Goal: Task Accomplishment & Management: Complete application form

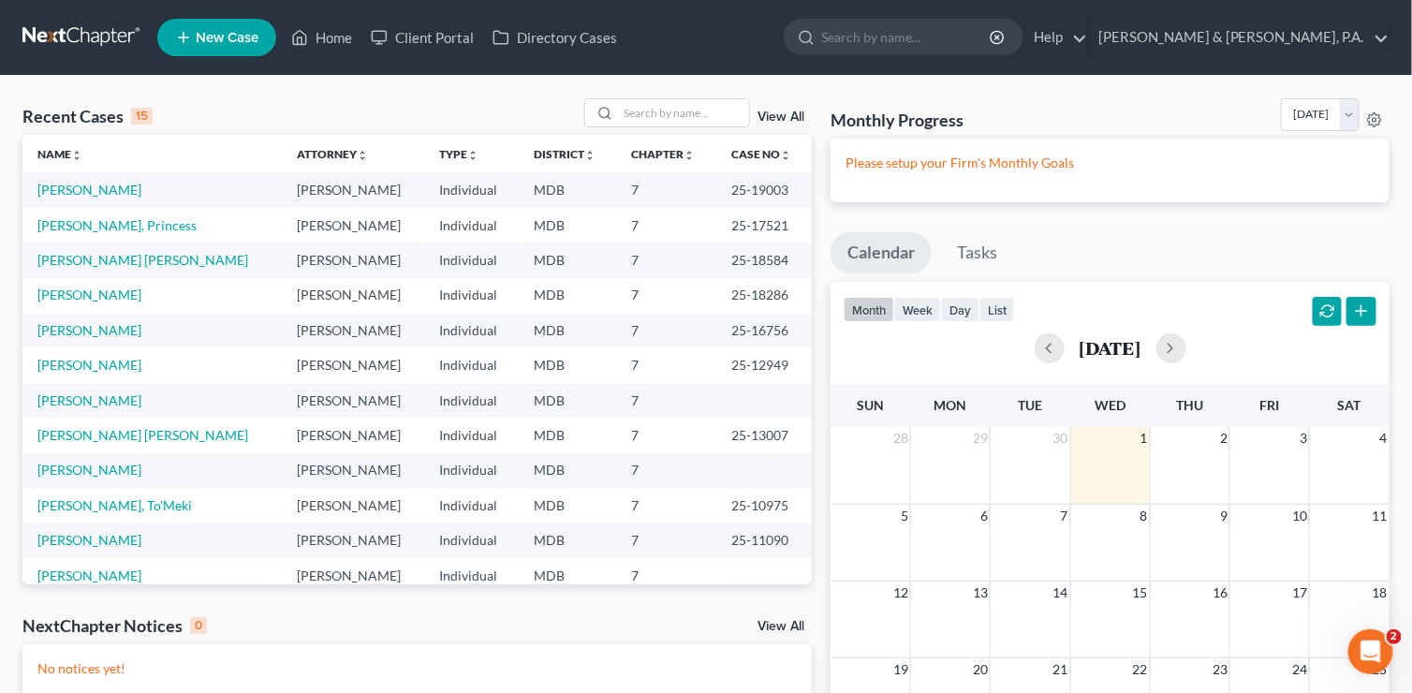
click at [199, 40] on span "New Case" at bounding box center [227, 38] width 63 height 14
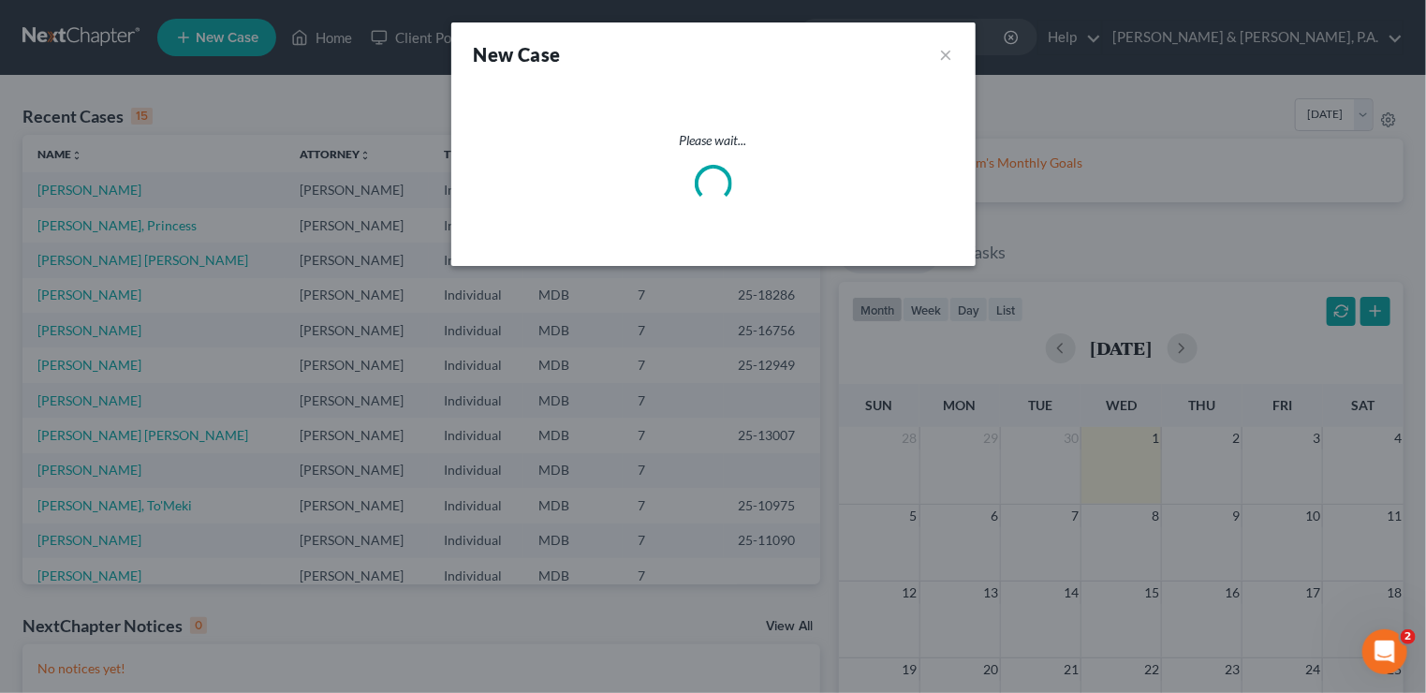
select select "38"
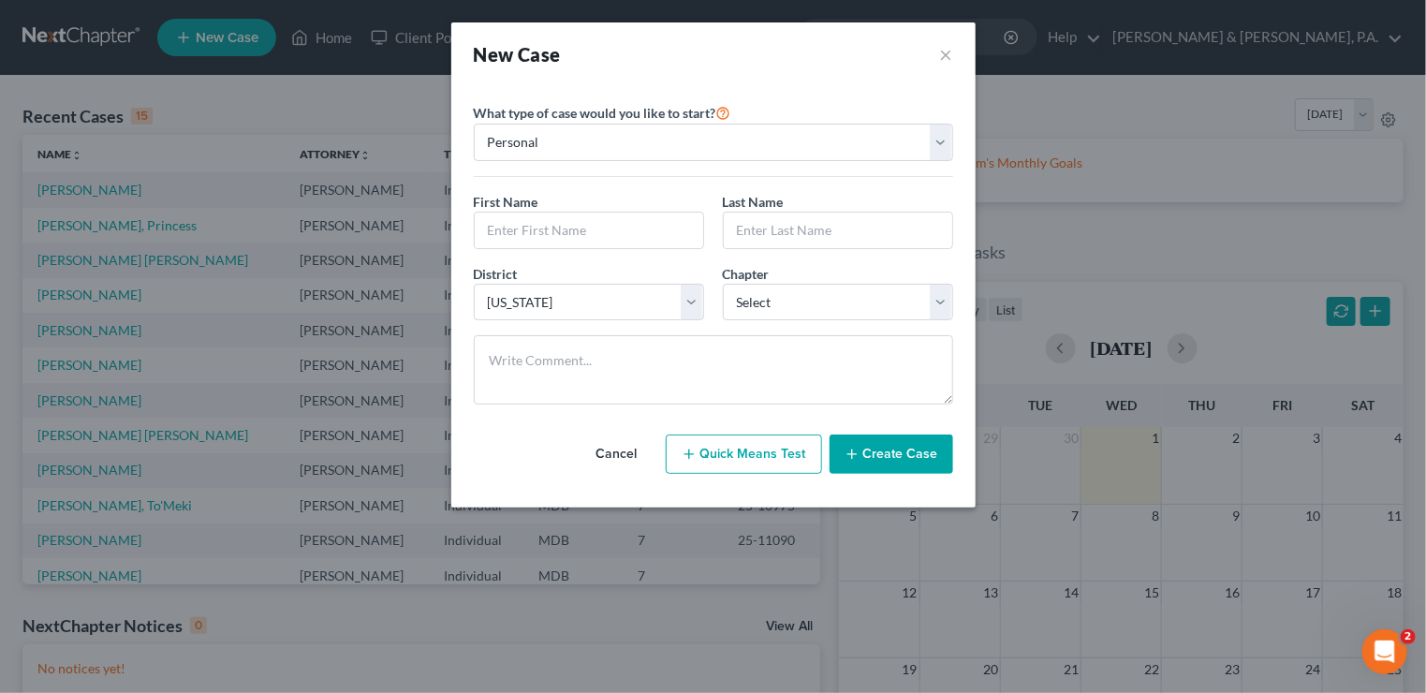
click at [743, 457] on button "Quick Means Test" at bounding box center [744, 453] width 156 height 39
select select "21"
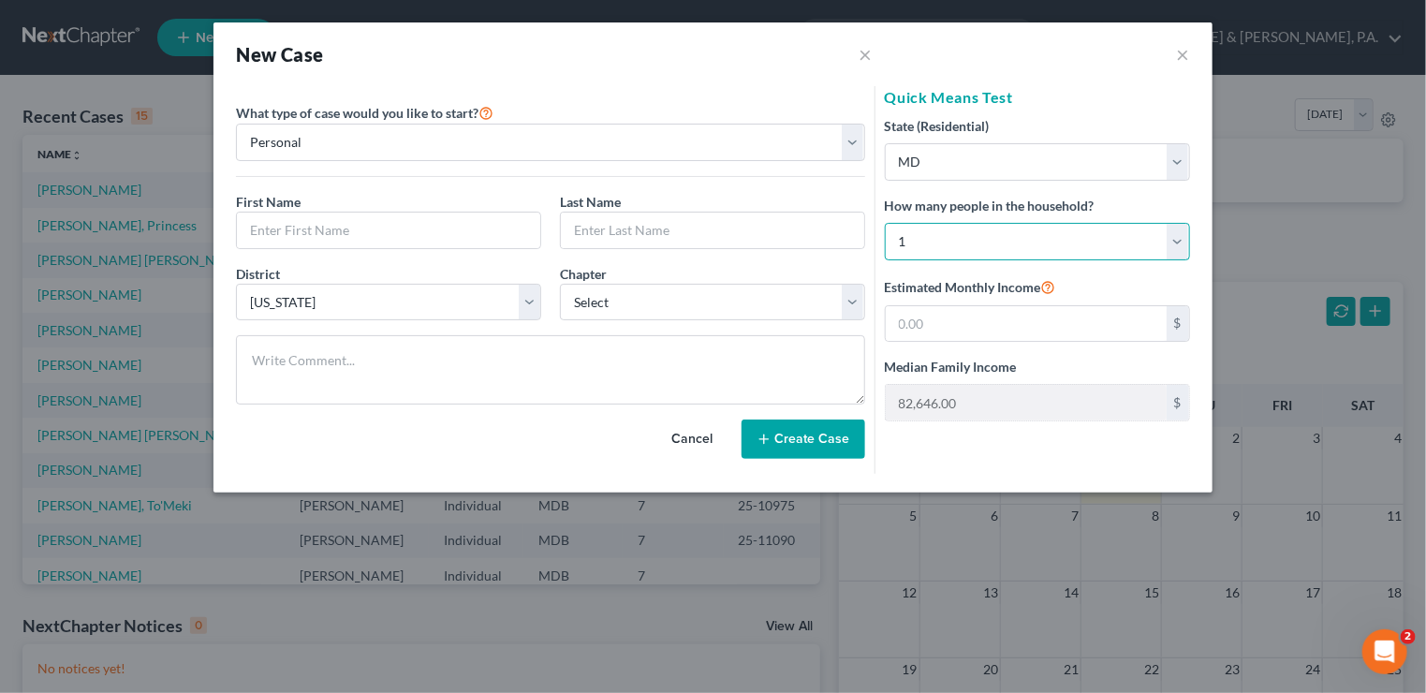
click at [1172, 230] on select "Select 1 2 3 4 5 6 7 8 9 10 11 12 13 14 15 16 17 18 19 20" at bounding box center [1037, 241] width 305 height 37
select select "2"
click at [885, 223] on select "Select 1 2 3 4 5 6 7 8 9 10 11 12 13 14 15 16 17 18 19 20" at bounding box center [1037, 241] width 305 height 37
type input "128,624.00"
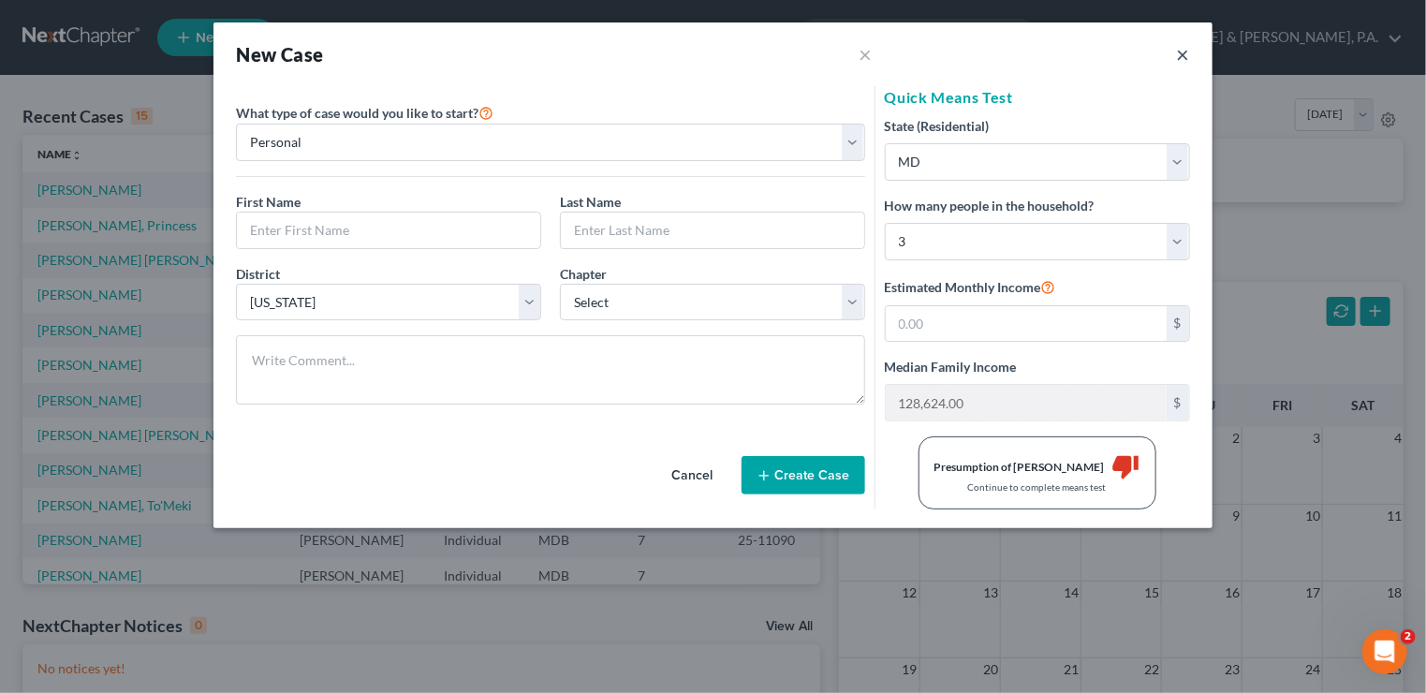
click at [1187, 55] on button "×" at bounding box center [1183, 54] width 13 height 22
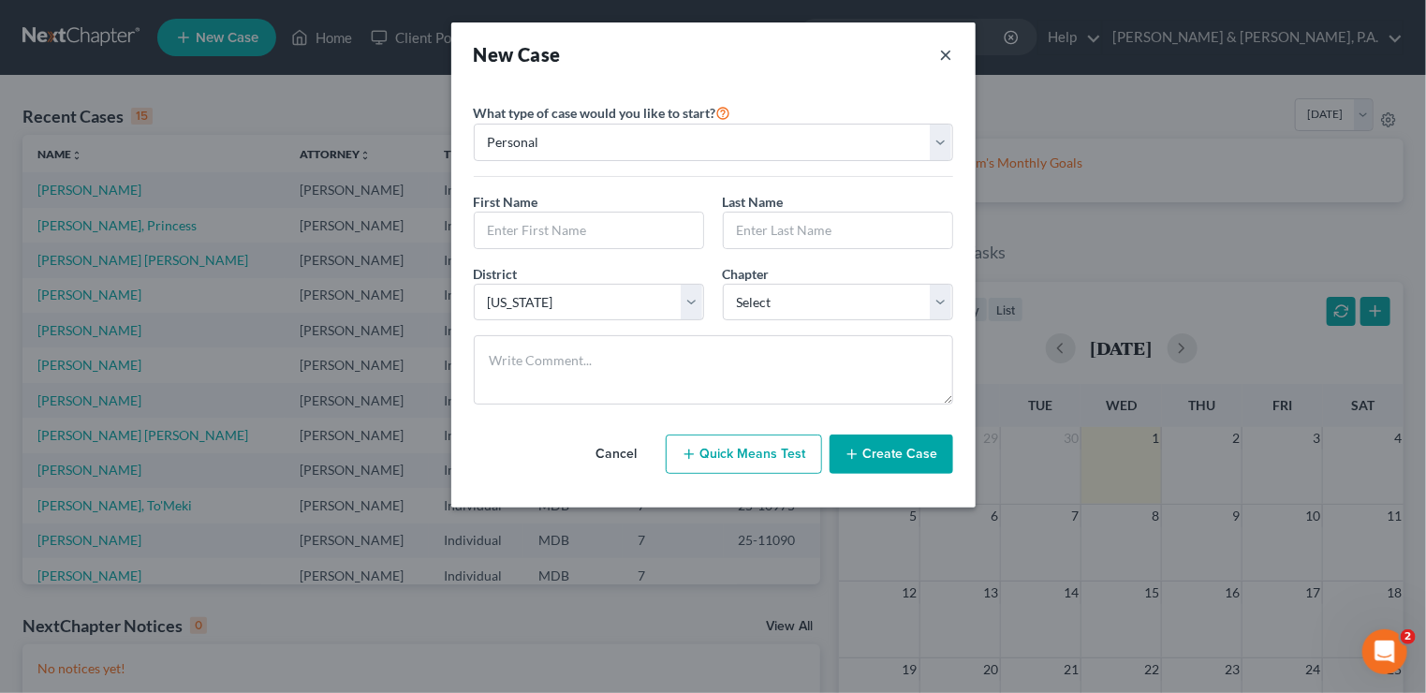
click at [945, 59] on button "×" at bounding box center [946, 54] width 13 height 26
